Goal: Information Seeking & Learning: Understand process/instructions

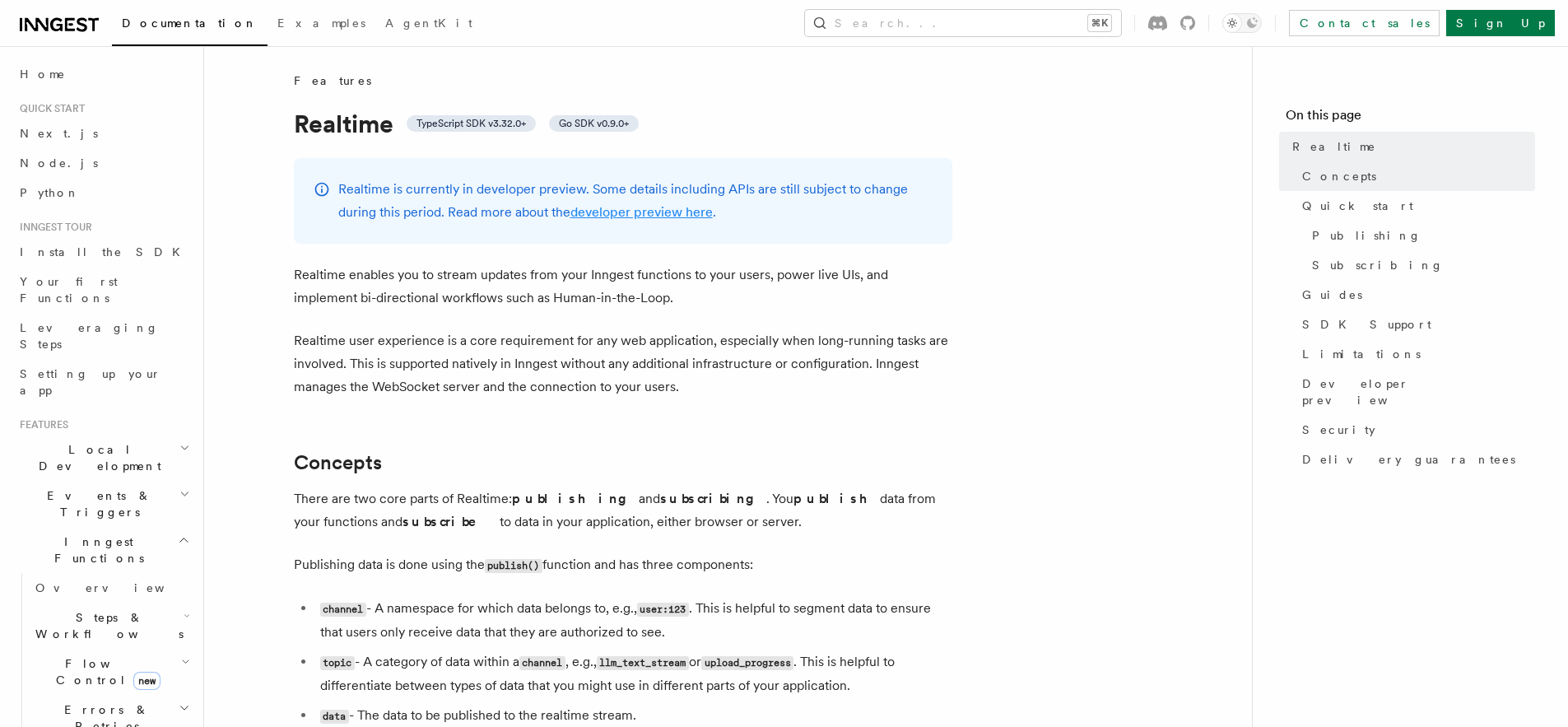
click at [622, 215] on link "developer preview here" at bounding box center [641, 211] width 143 height 15
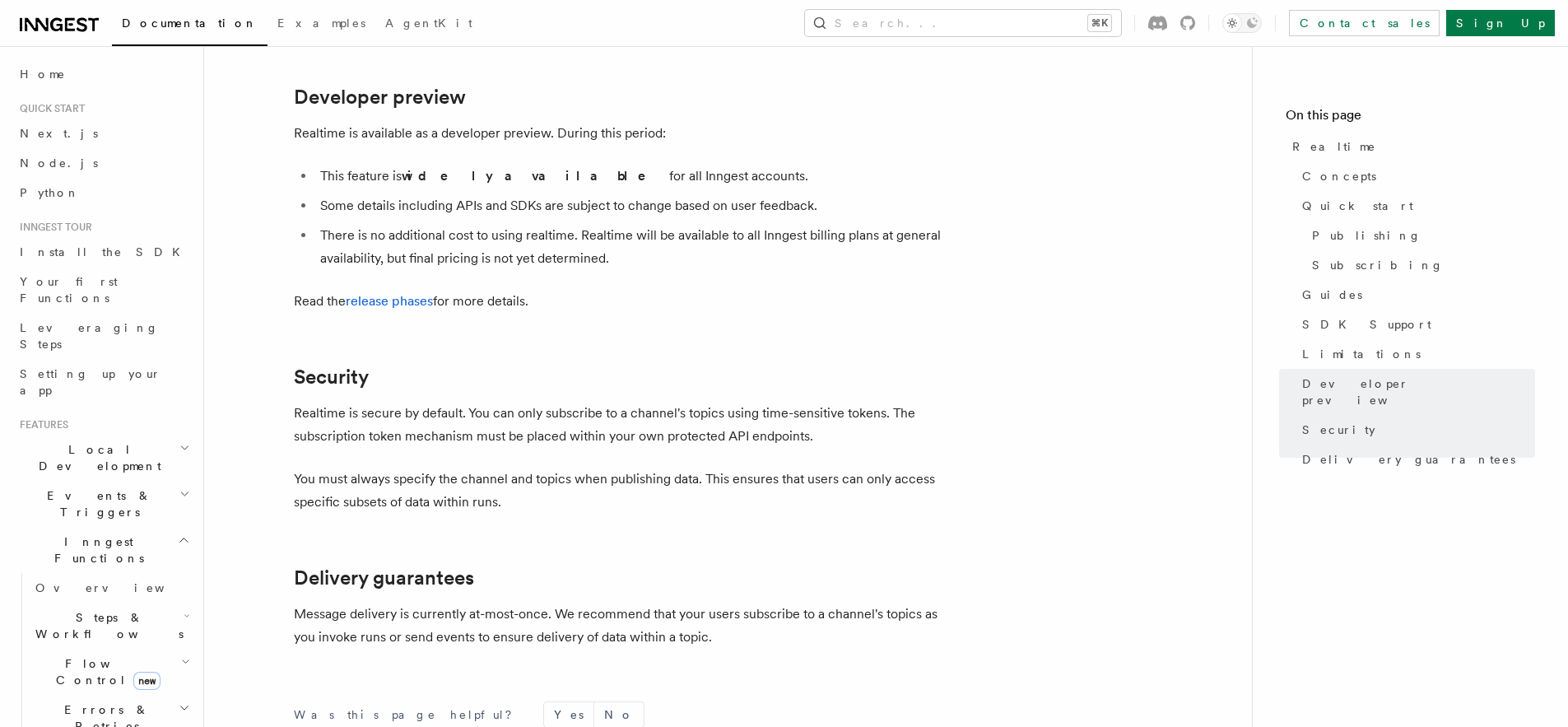
scroll to position [4453, 0]
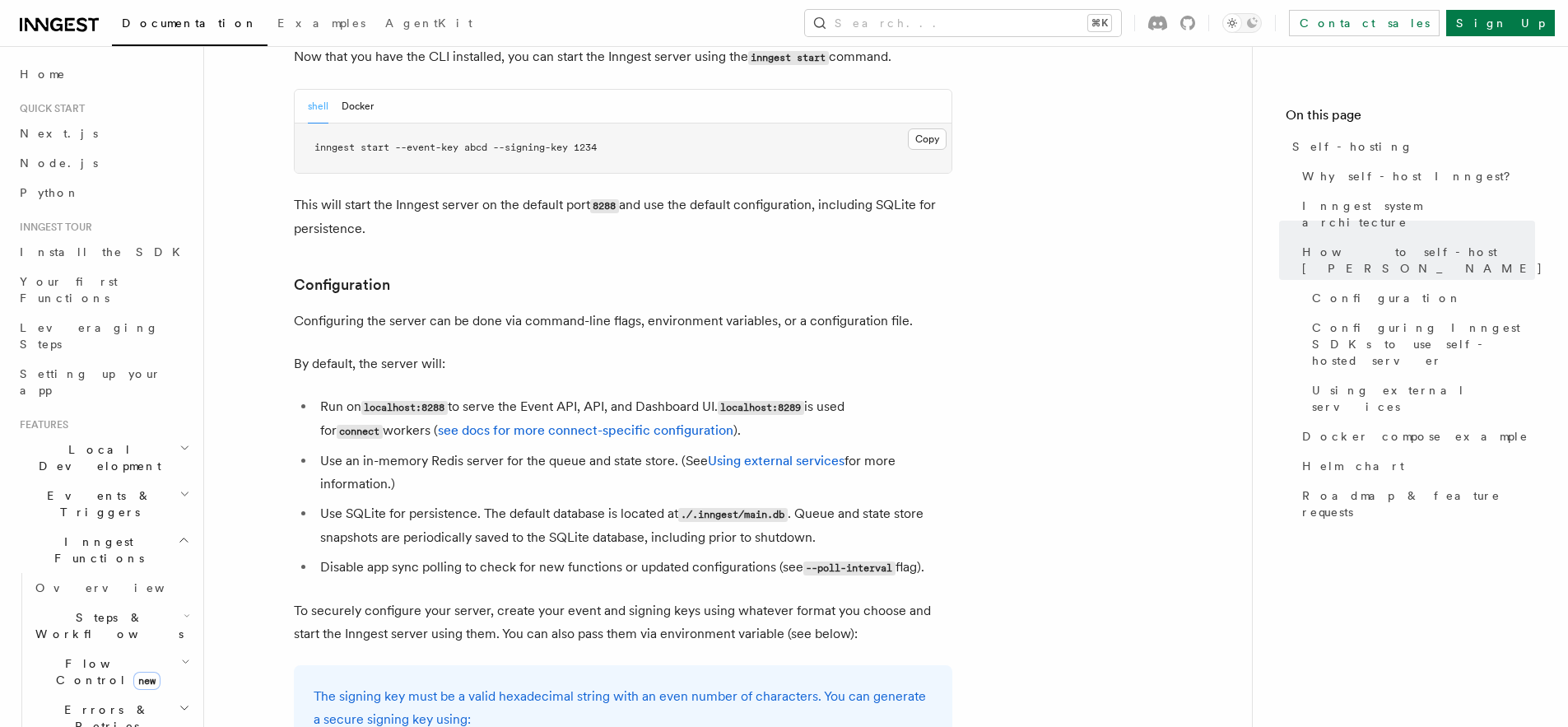
scroll to position [1962, 0]
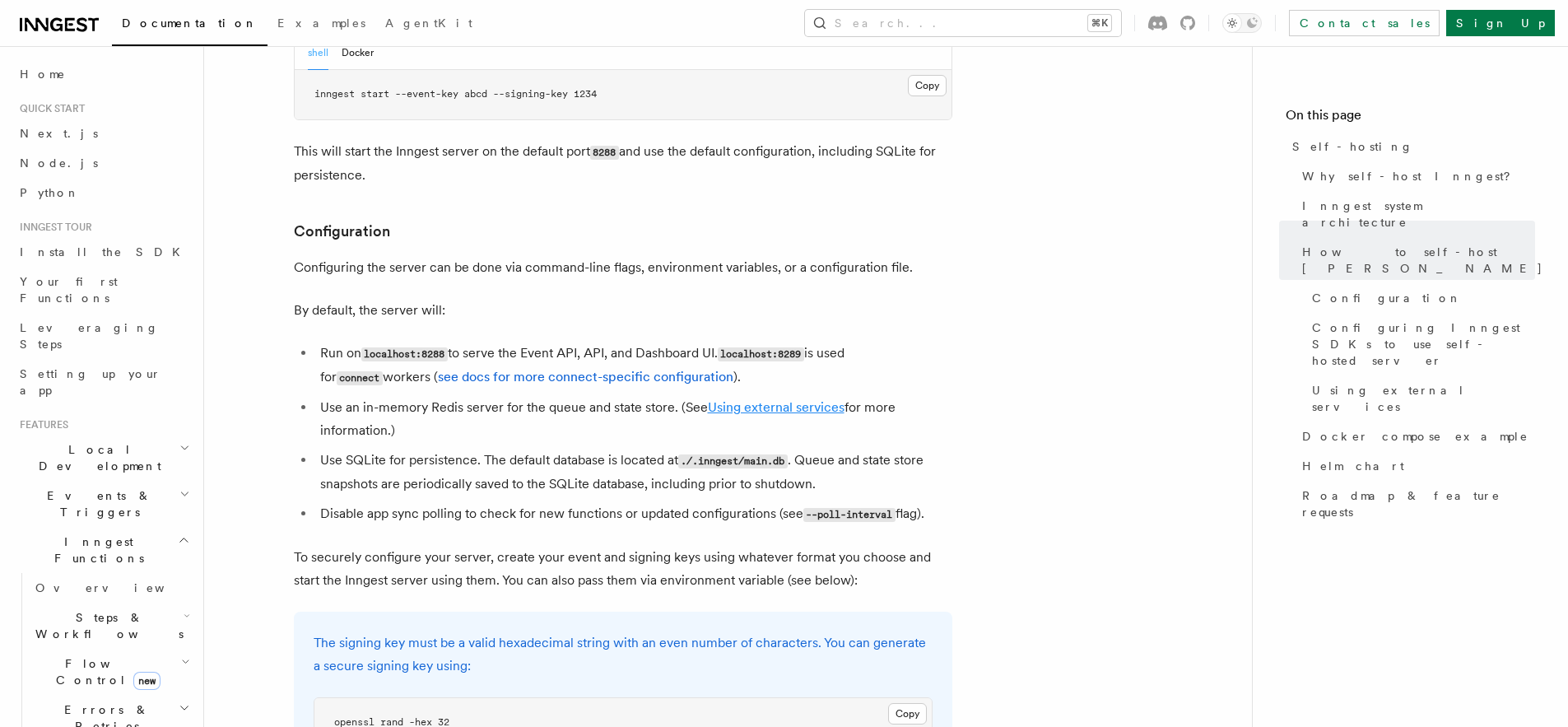
click at [759, 399] on link "Using external services" at bounding box center [776, 407] width 136 height 15
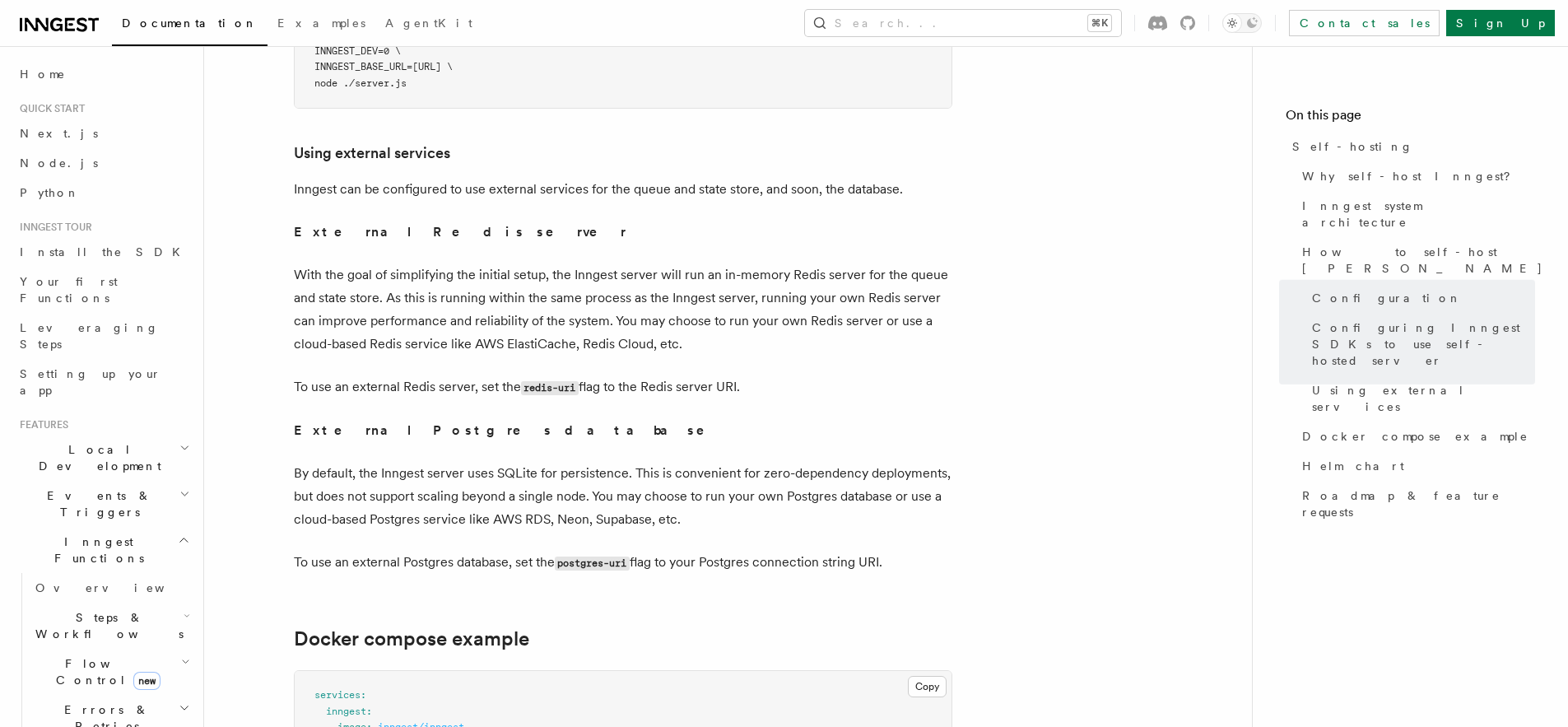
scroll to position [3898, 0]
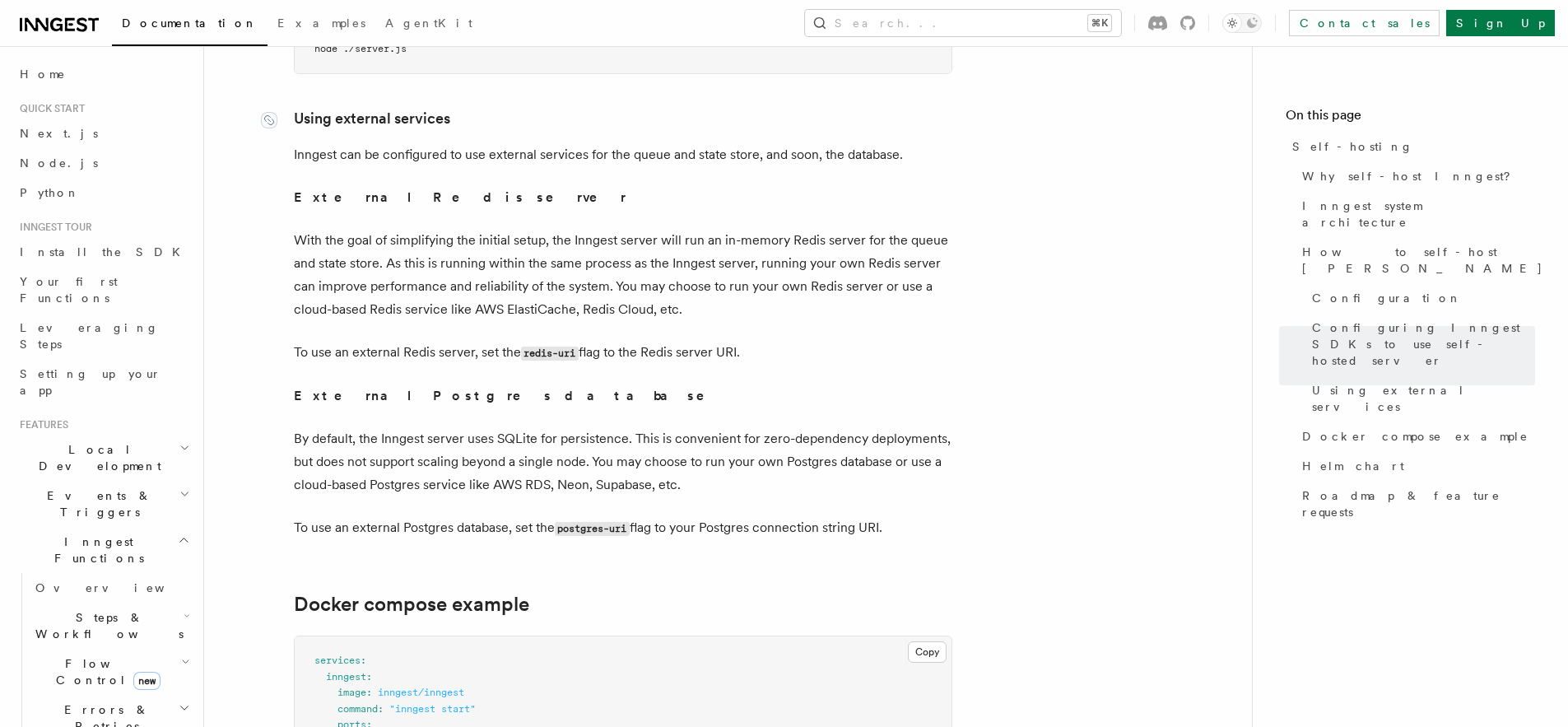
click at [294, 107] on link "Using external services" at bounding box center [372, 118] width 156 height 23
click at [273, 112] on icon at bounding box center [269, 120] width 16 height 16
click at [554, 236] on p "With the goal of simplifying the initial setup, the Inngest server will run an …" at bounding box center [623, 275] width 658 height 93
